Goal: Information Seeking & Learning: Learn about a topic

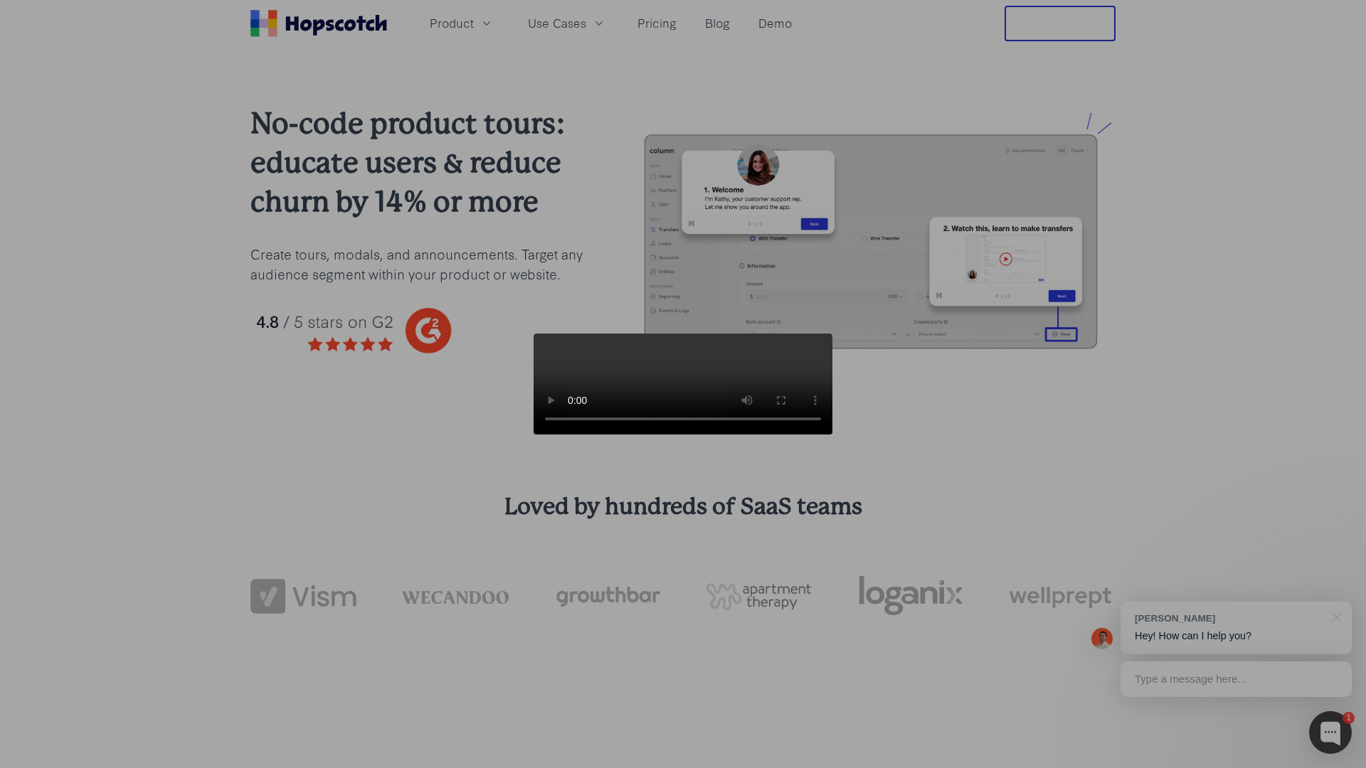
drag, startPoint x: 930, startPoint y: 188, endPoint x: 932, endPoint y: 143, distance: 44.9
click at [832, 334] on video at bounding box center [683, 384] width 299 height 101
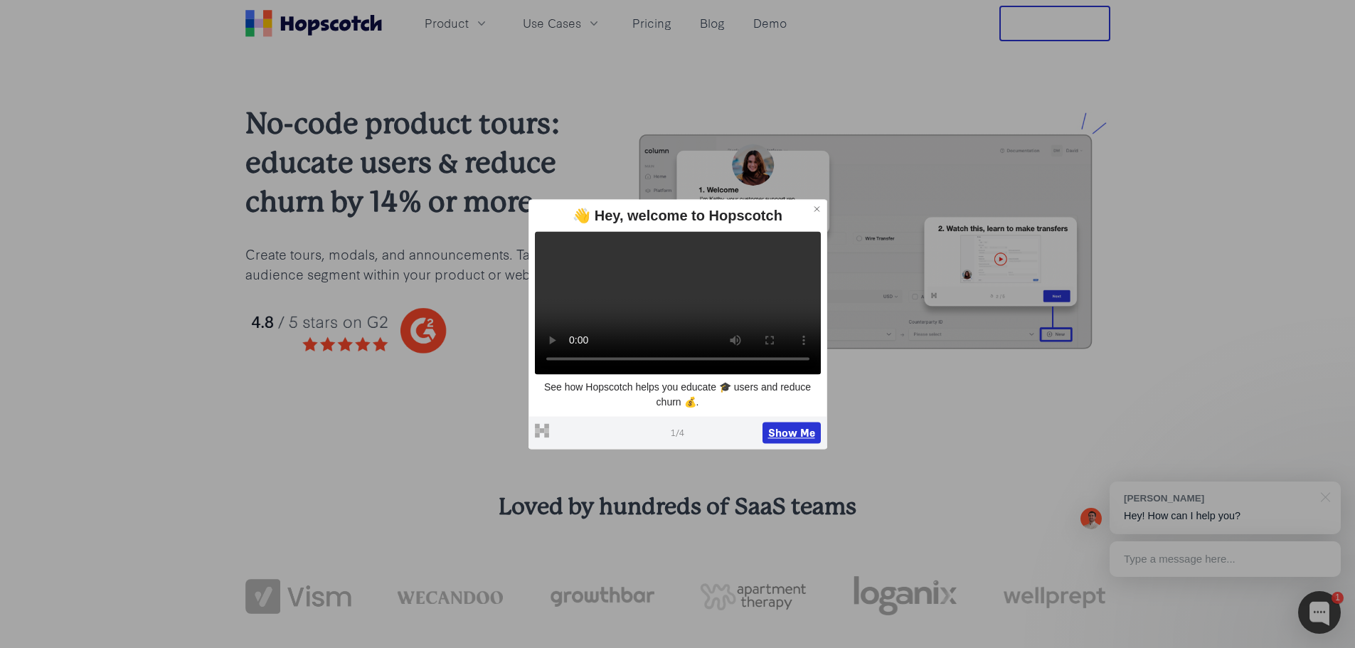
click at [788, 441] on button "Show Me" at bounding box center [792, 432] width 58 height 21
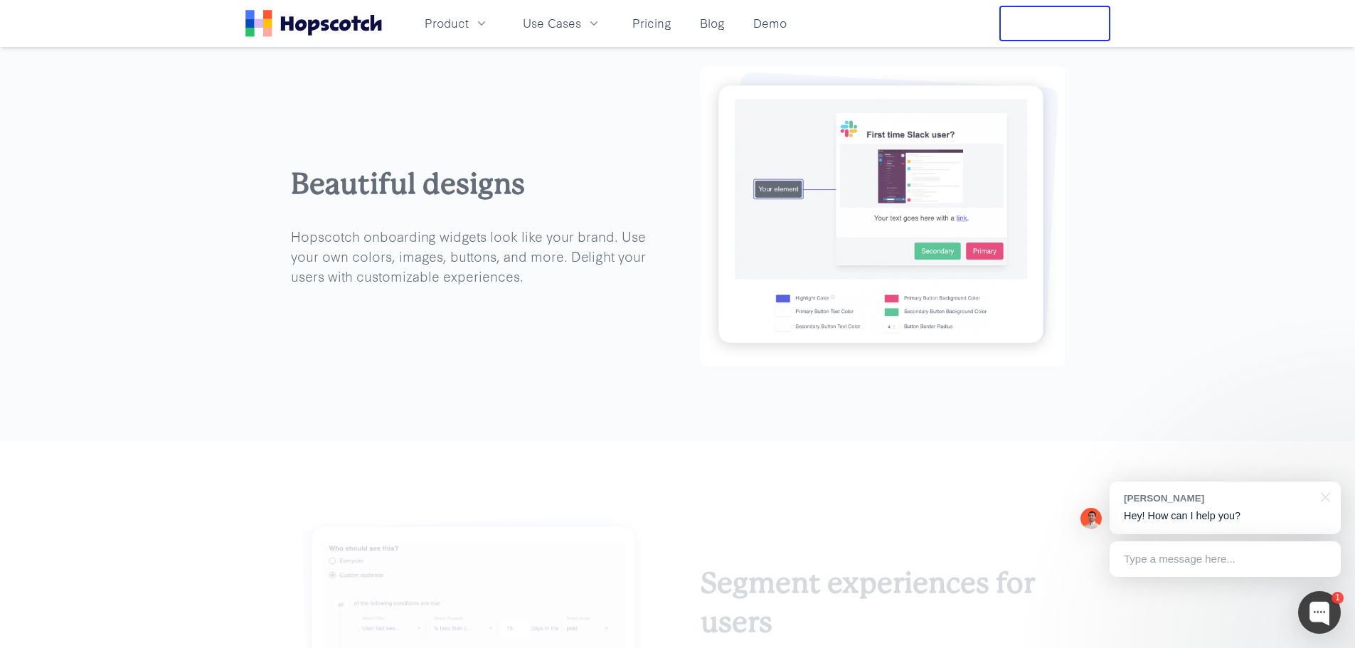
scroll to position [2229, 0]
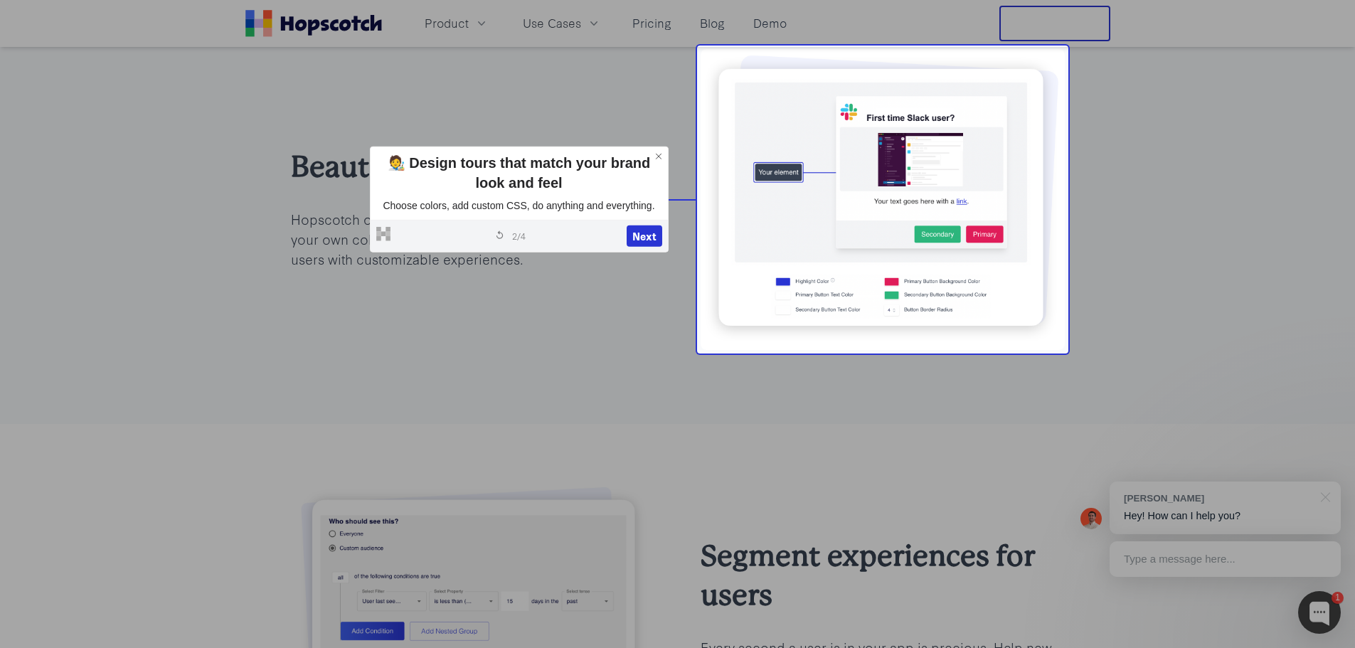
click at [779, 182] on img at bounding box center [883, 199] width 364 height 301
click at [648, 230] on button "Next" at bounding box center [645, 236] width 36 height 21
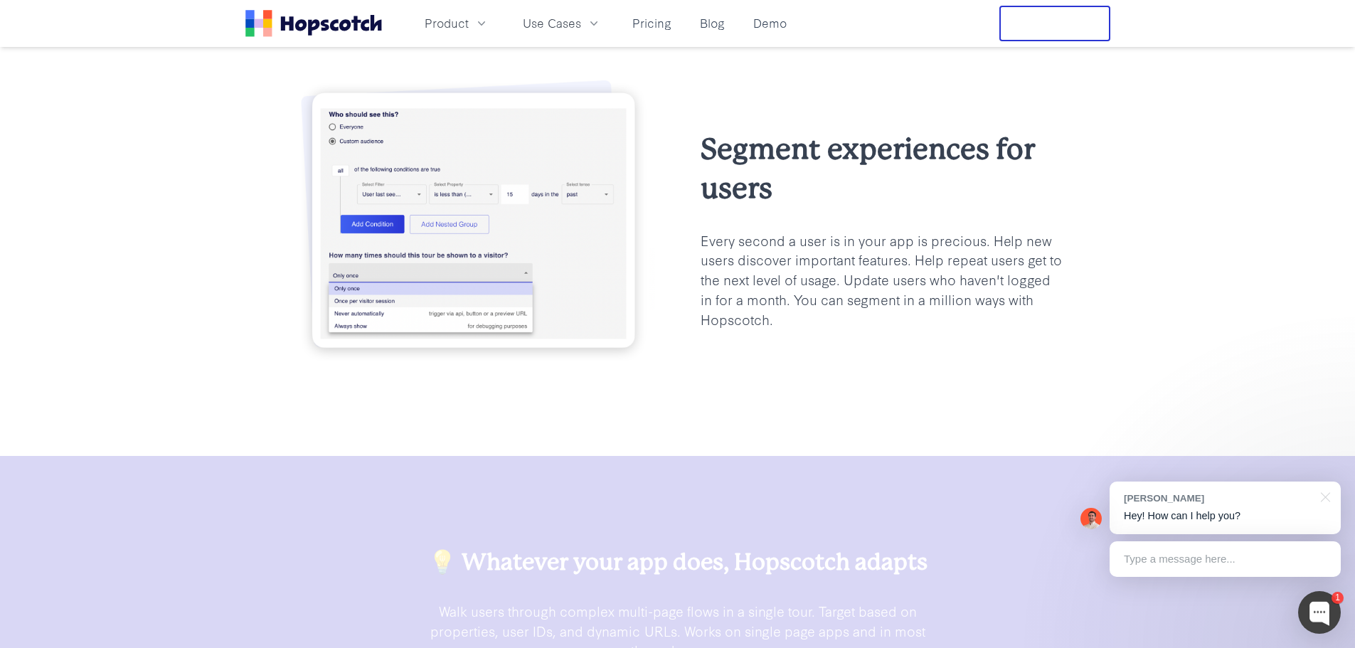
scroll to position [2643, 0]
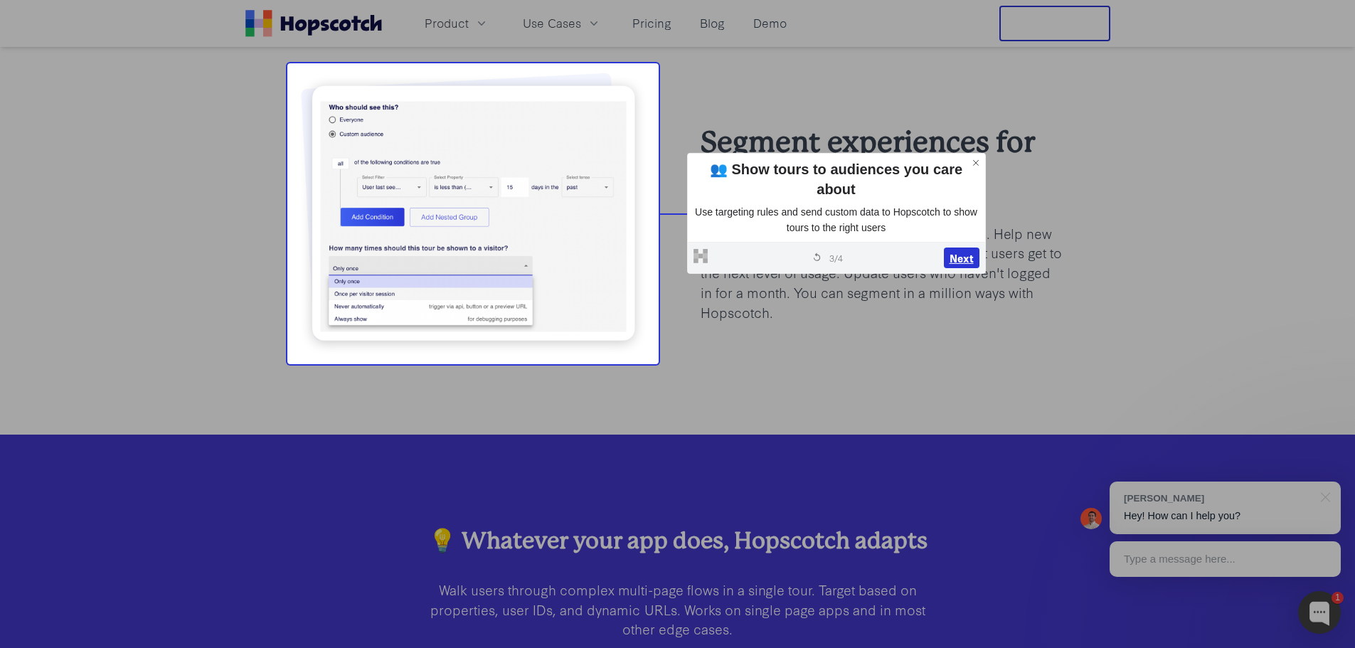
click at [955, 255] on button "Next" at bounding box center [962, 258] width 36 height 21
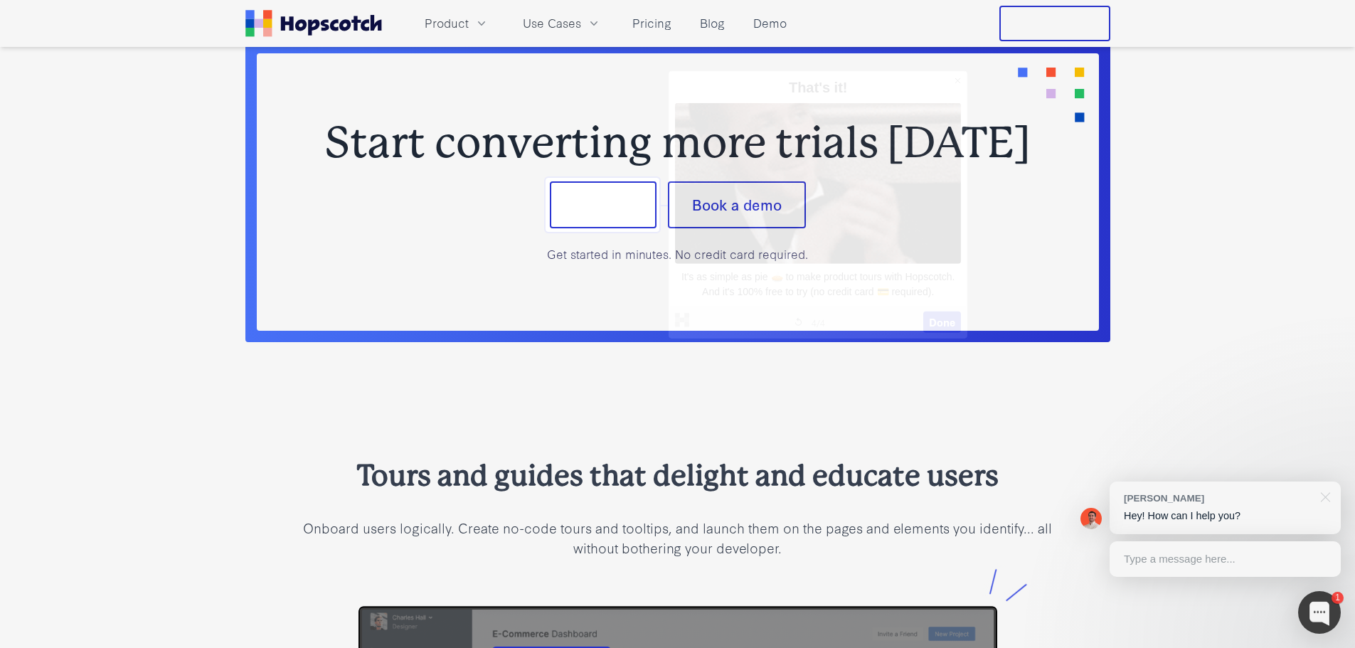
scroll to position [1155, 0]
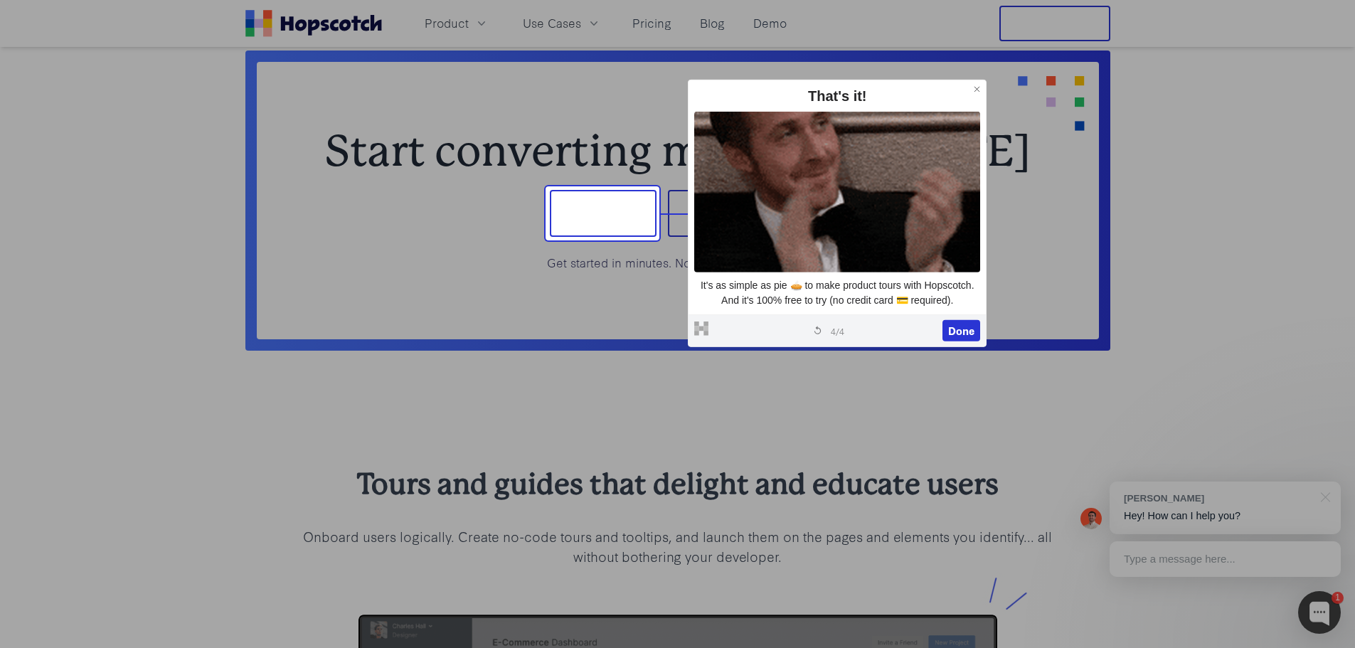
click at [979, 88] on icon at bounding box center [977, 90] width 10 height 10
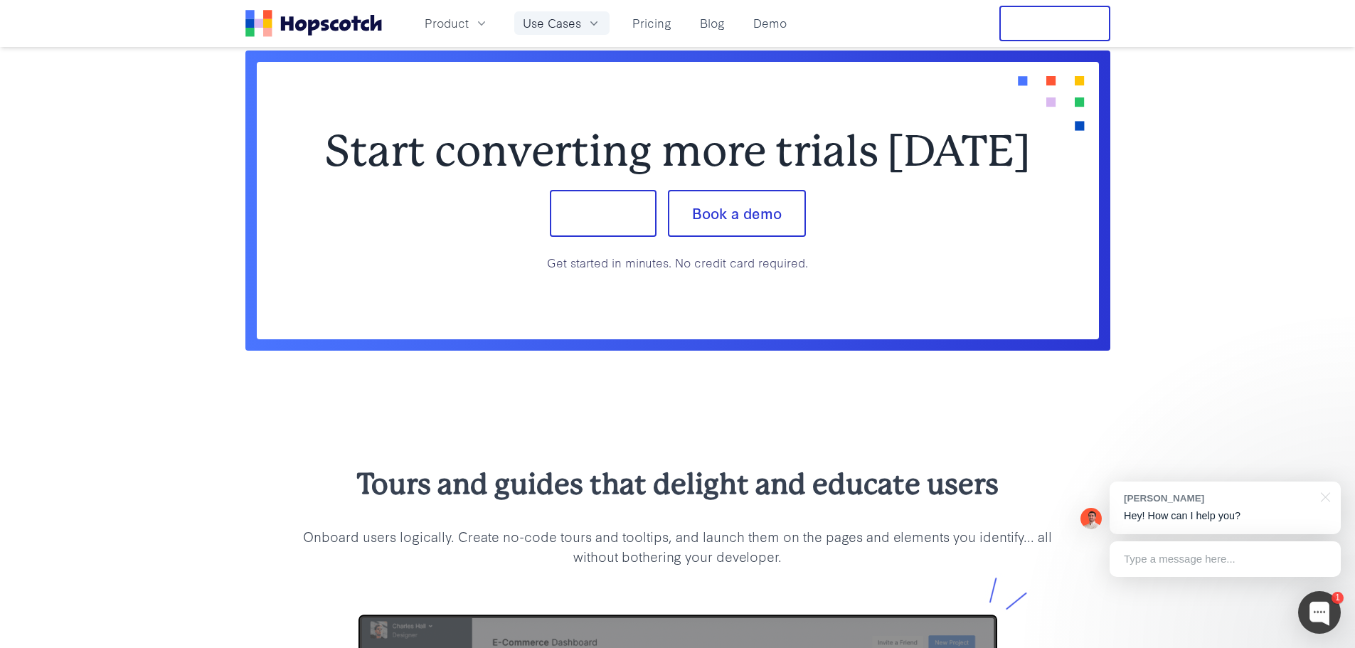
click at [559, 26] on span "Use Cases" at bounding box center [552, 23] width 58 height 18
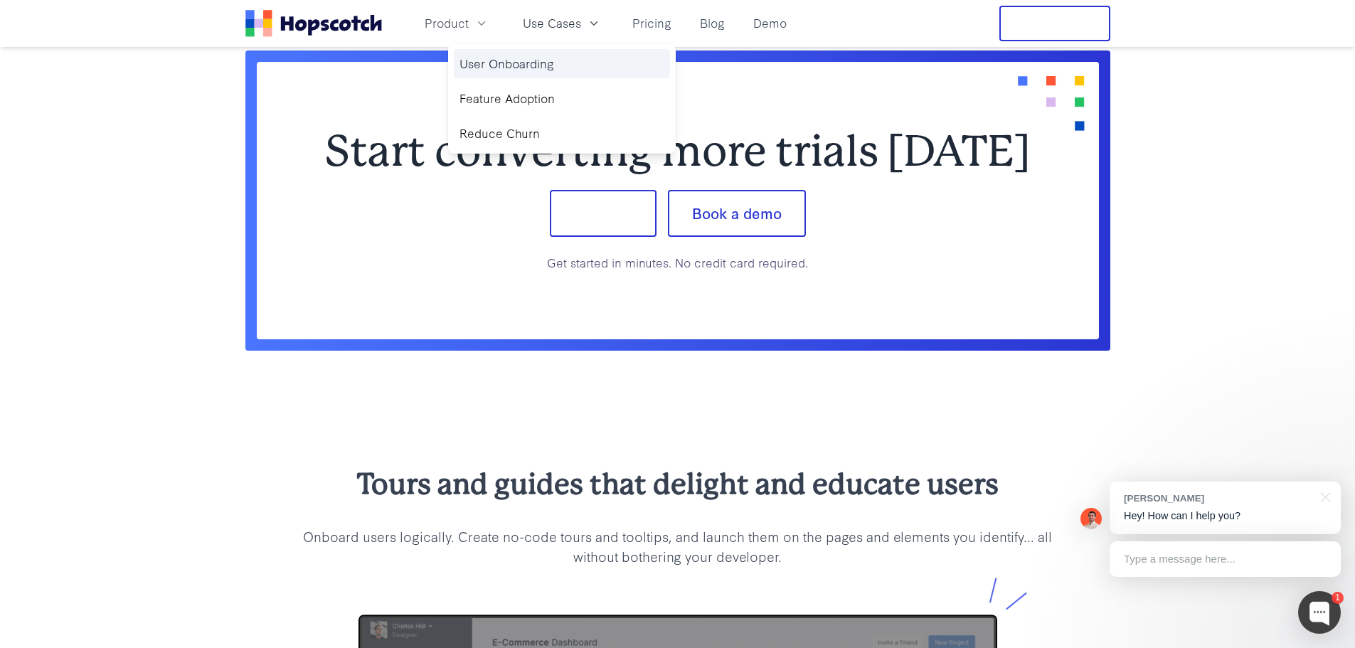
click at [521, 62] on link "User Onboarding" at bounding box center [562, 63] width 216 height 29
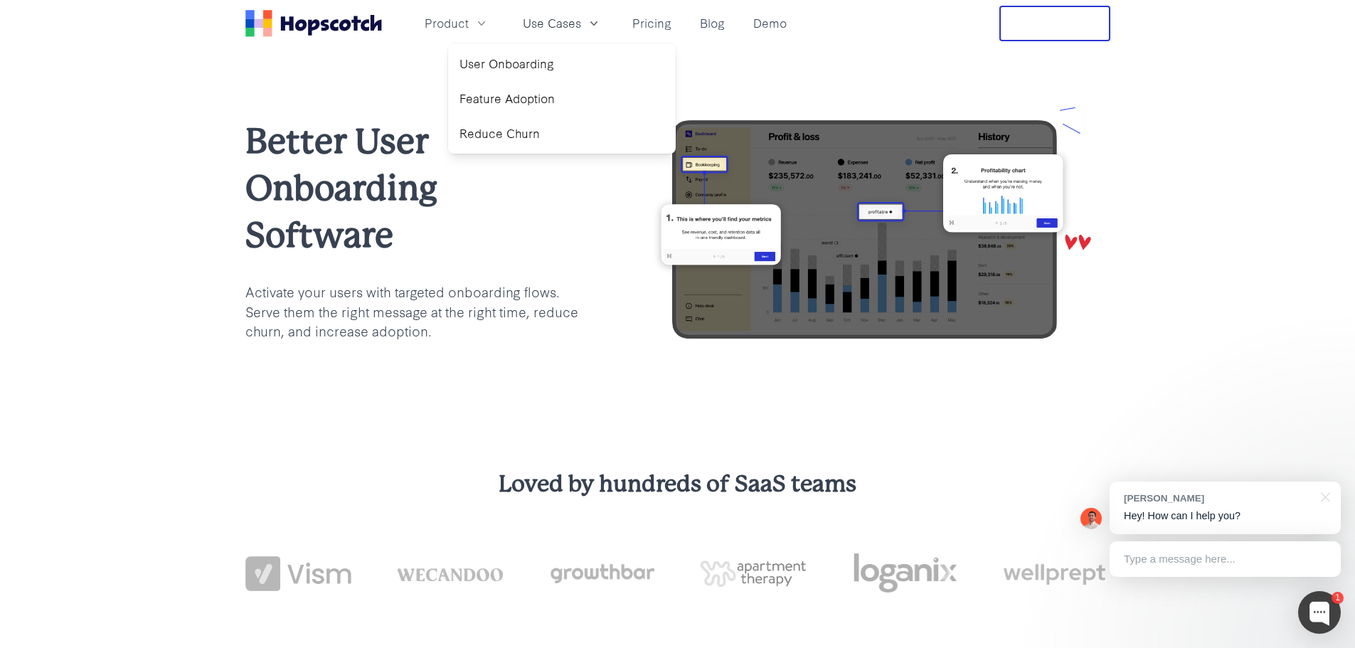
click at [555, 373] on div "Better User Onboarding Software Activate your users with targeted onboarding fl…" at bounding box center [677, 230] width 1355 height 366
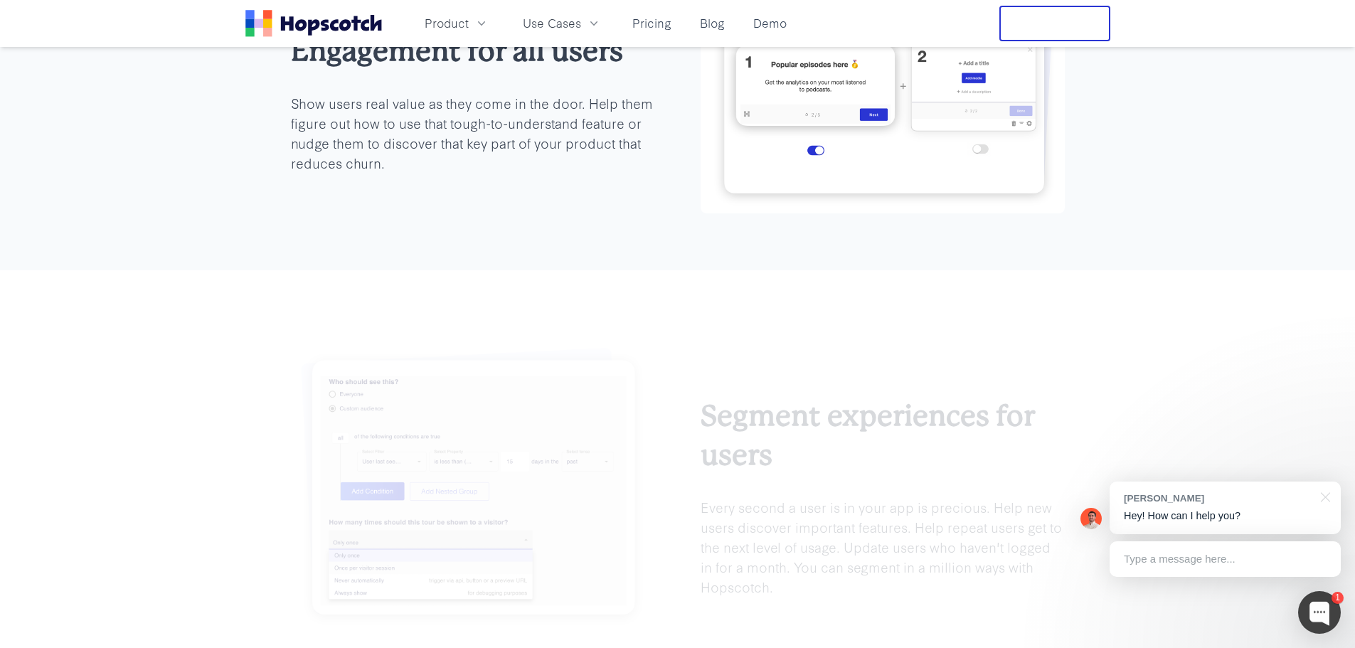
scroll to position [783, 0]
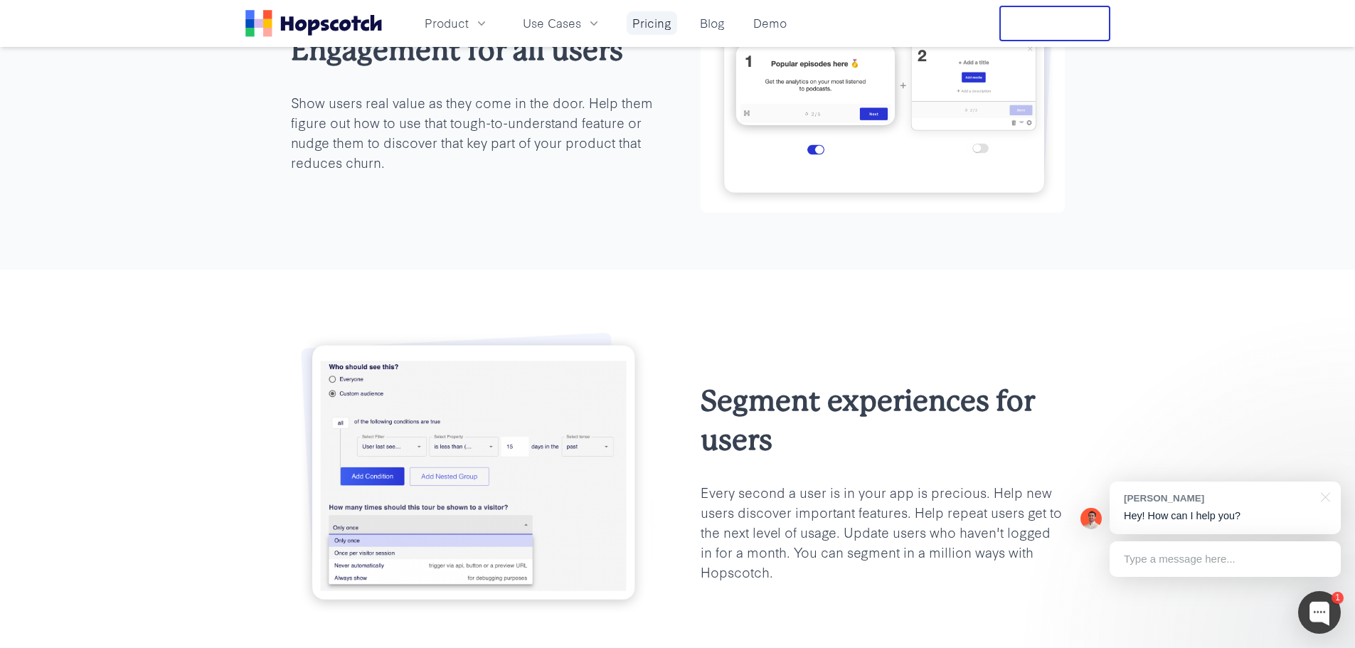
click at [667, 16] on link "Pricing" at bounding box center [652, 22] width 51 height 23
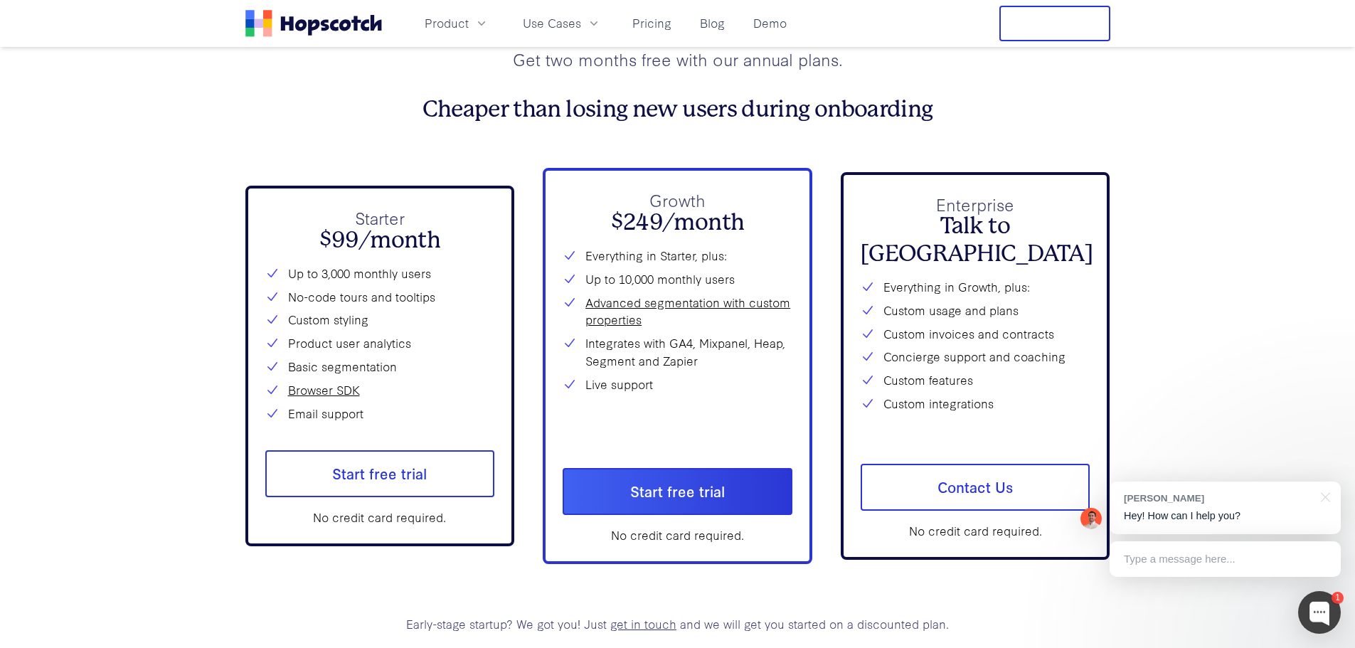
scroll to position [5316, 0]
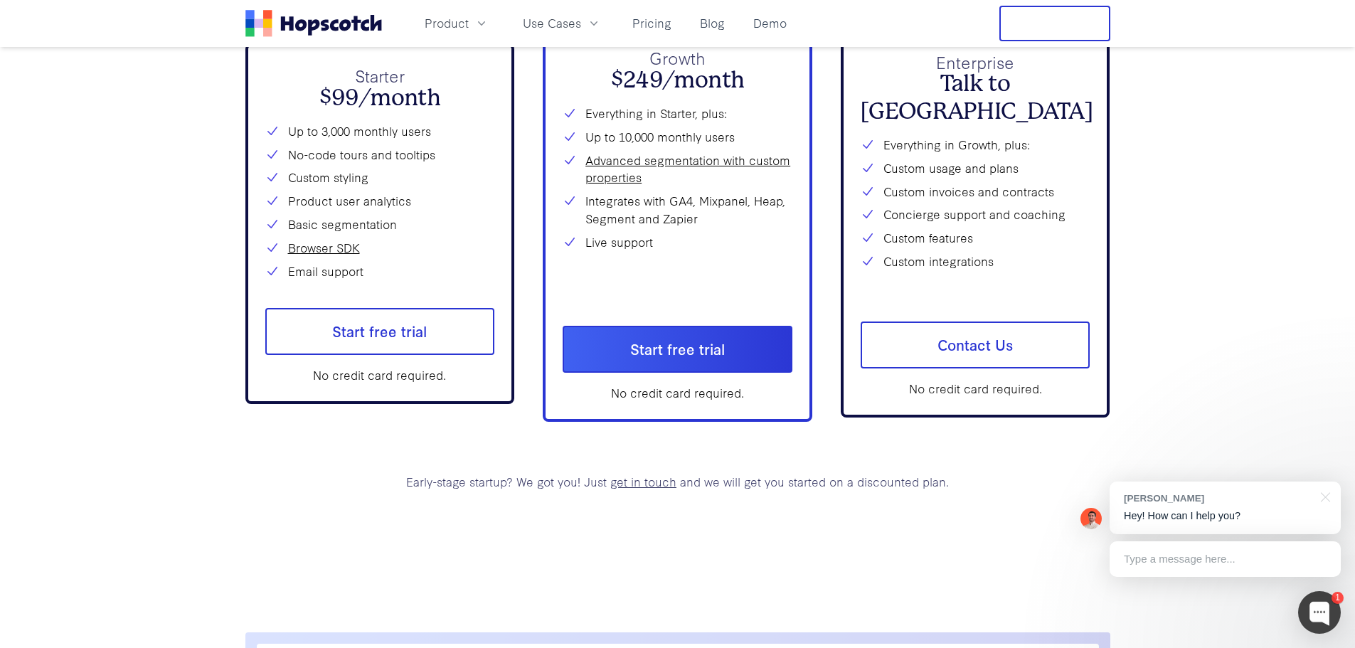
drag, startPoint x: 260, startPoint y: 8, endPoint x: 47, endPoint y: 130, distance: 245.4
click at [361, 17] on icon "Home" at bounding box center [313, 23] width 137 height 27
